Goal: Task Accomplishment & Management: Manage account settings

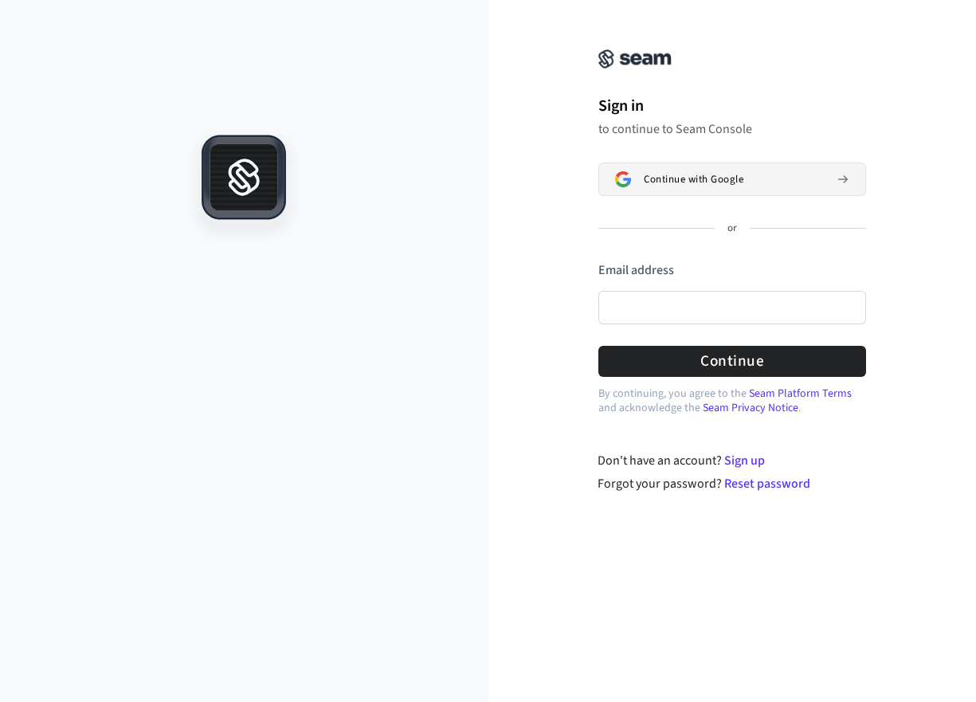
click at [684, 186] on button "Continue with Google" at bounding box center [733, 179] width 268 height 33
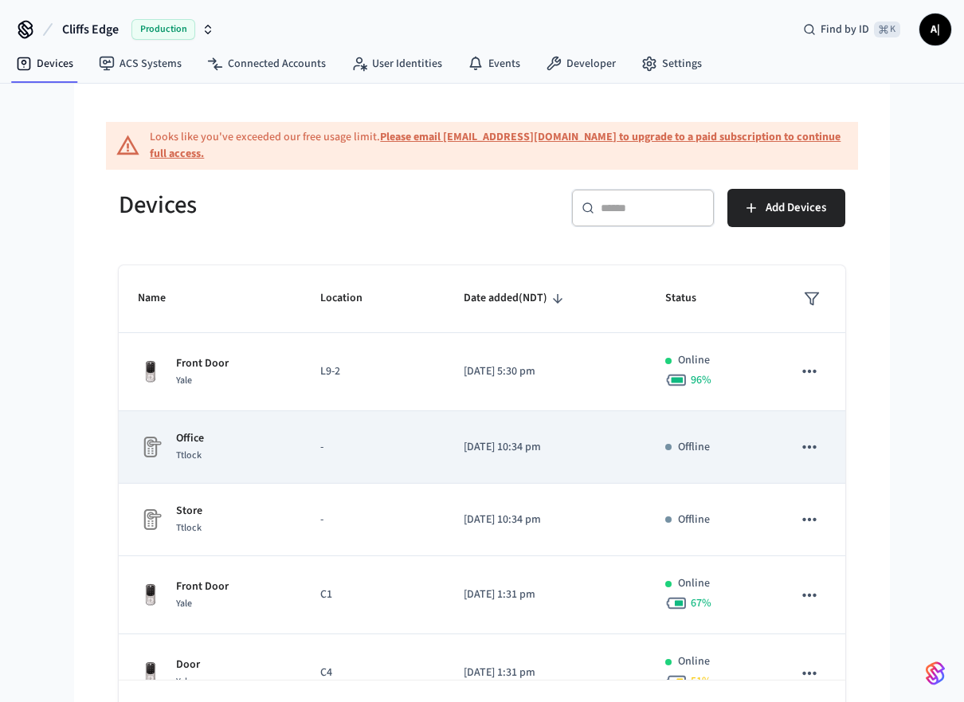
click at [218, 451] on div "Office Ttlock" at bounding box center [210, 446] width 144 height 33
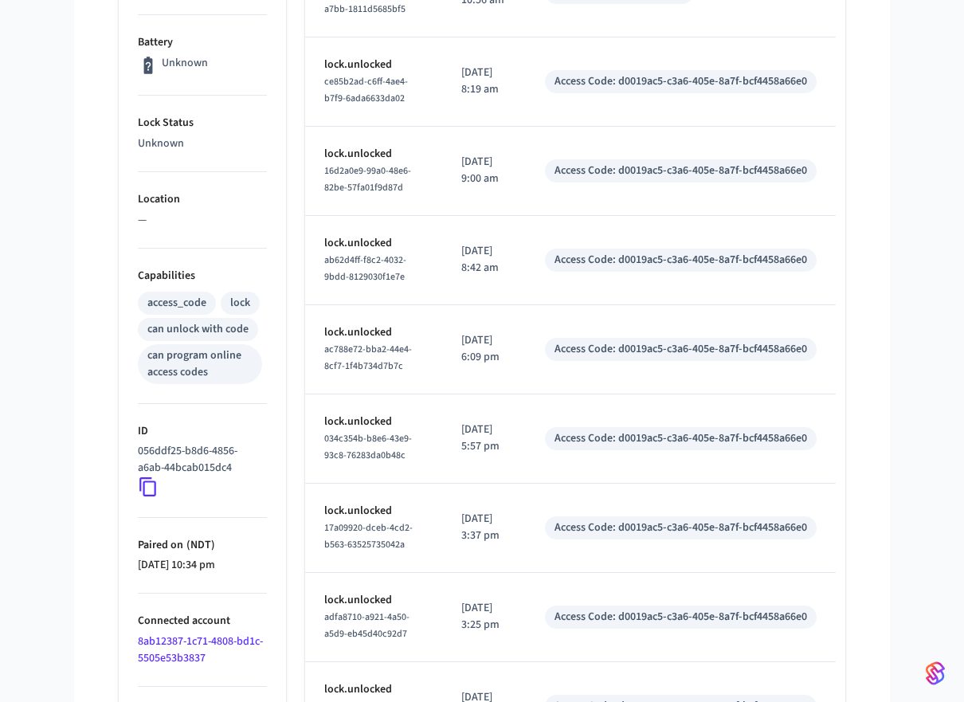
scroll to position [258, 0]
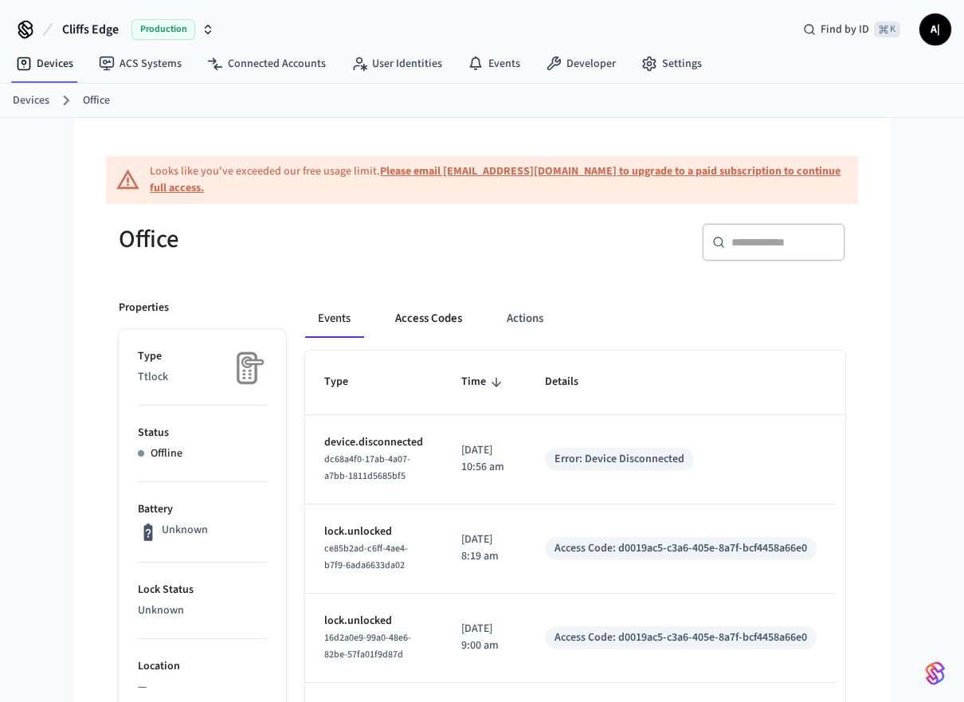
click at [426, 327] on button "Access Codes" at bounding box center [429, 319] width 92 height 38
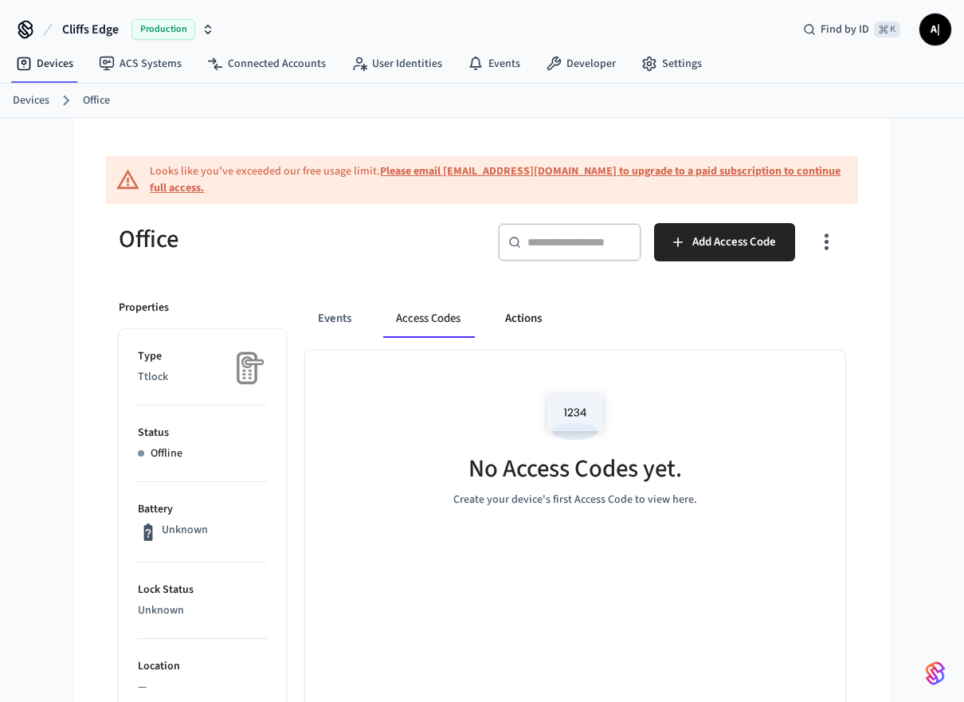
click at [509, 319] on button "Actions" at bounding box center [524, 319] width 62 height 38
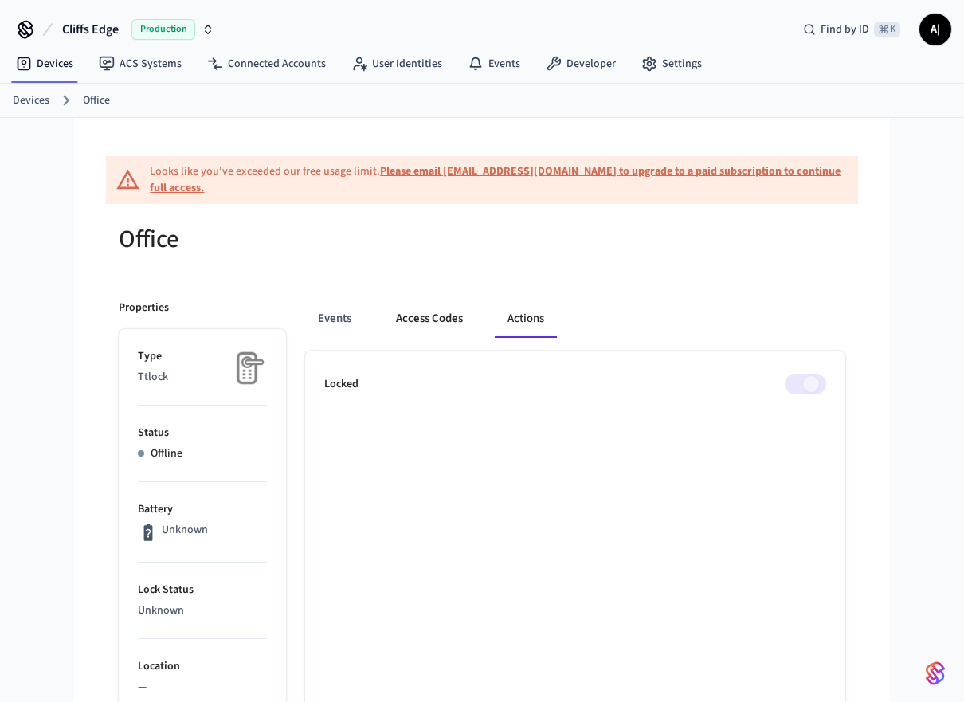
click at [427, 316] on button "Access Codes" at bounding box center [429, 319] width 92 height 38
